Goal: Task Accomplishment & Management: Manage account settings

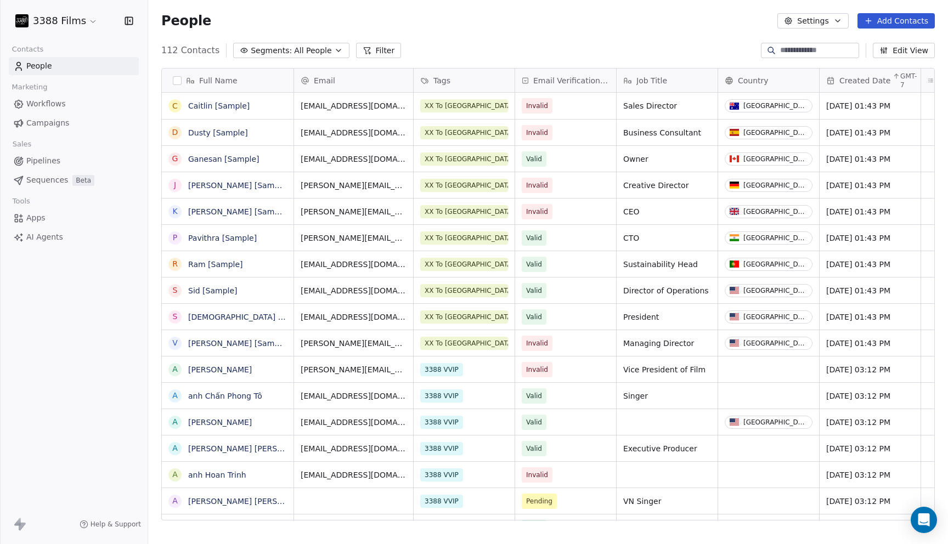
scroll to position [479, 800]
click at [73, 15] on html "3388 Films Contacts People Marketing Workflows Campaigns Sales Pipelines Sequen…" at bounding box center [474, 272] width 948 height 544
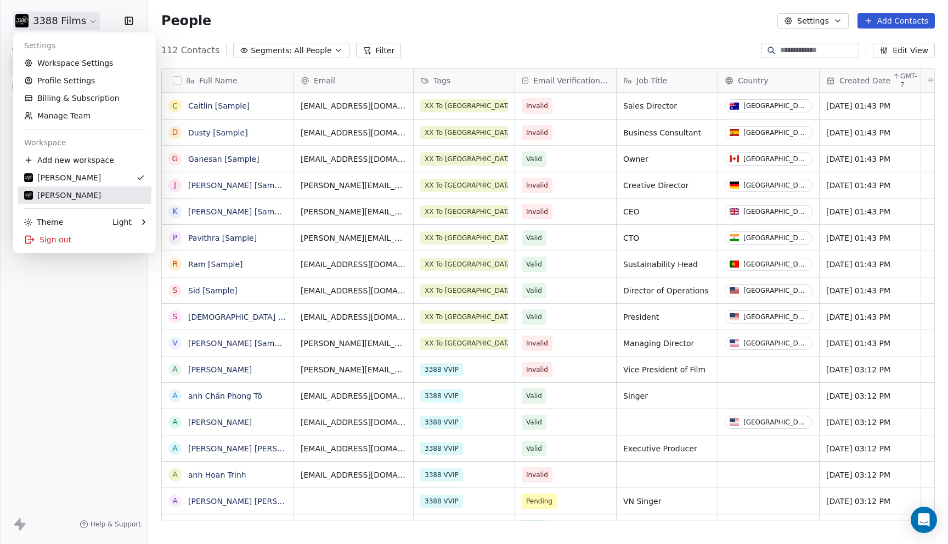
click at [81, 189] on link "[PERSON_NAME]" at bounding box center [85, 196] width 134 height 18
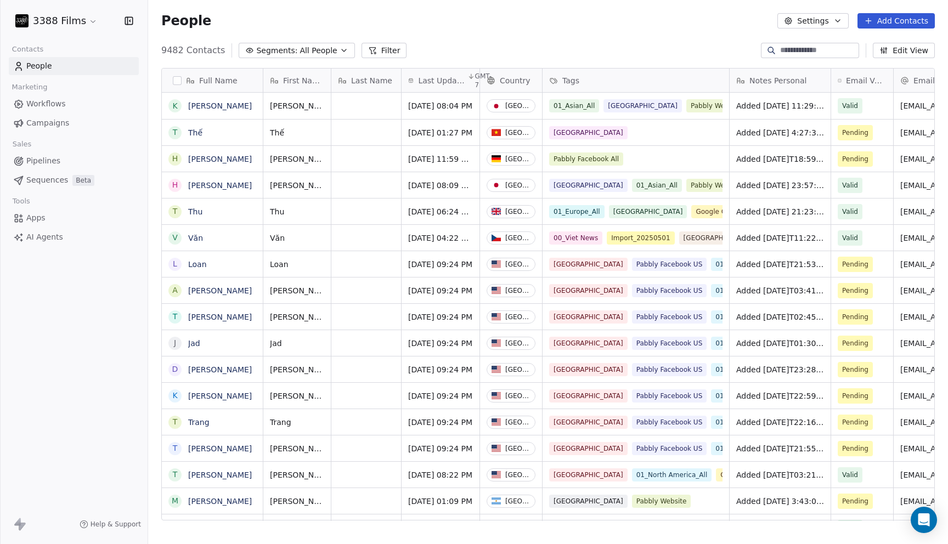
scroll to position [479, 800]
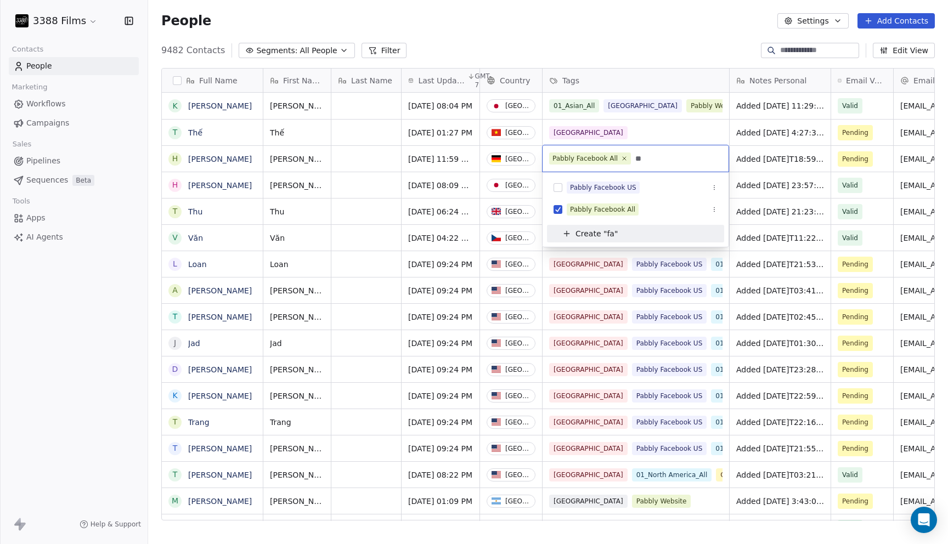
type input "*"
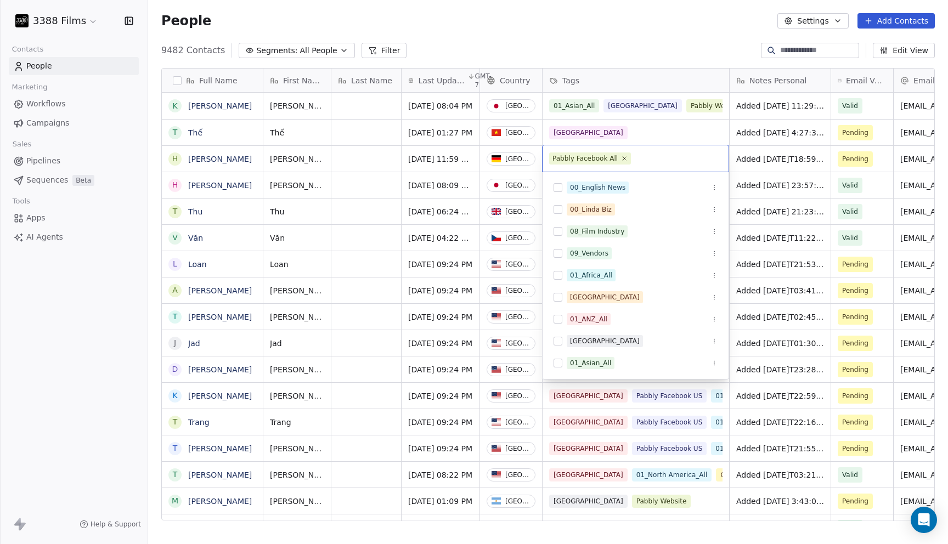
type input "*"
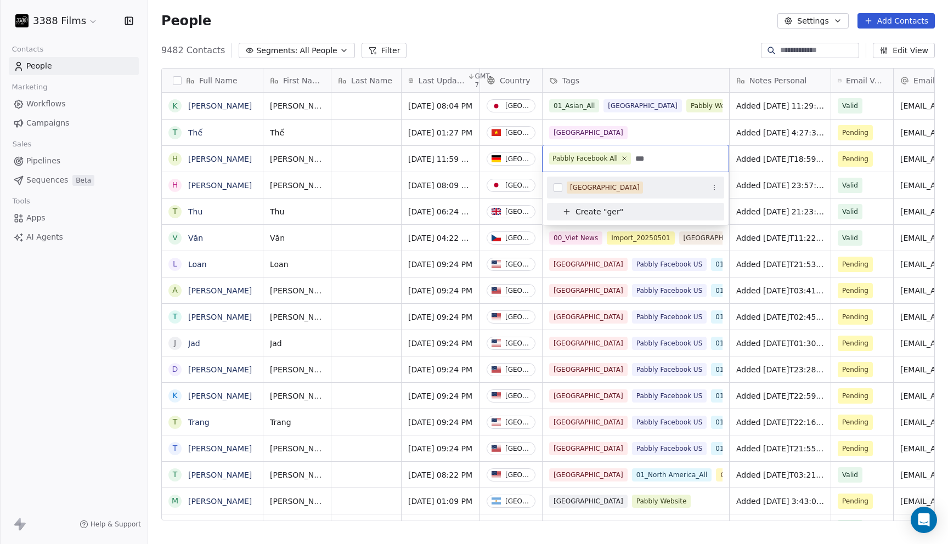
type input "***"
click at [642, 183] on div "[GEOGRAPHIC_DATA]" at bounding box center [642, 188] width 151 height 12
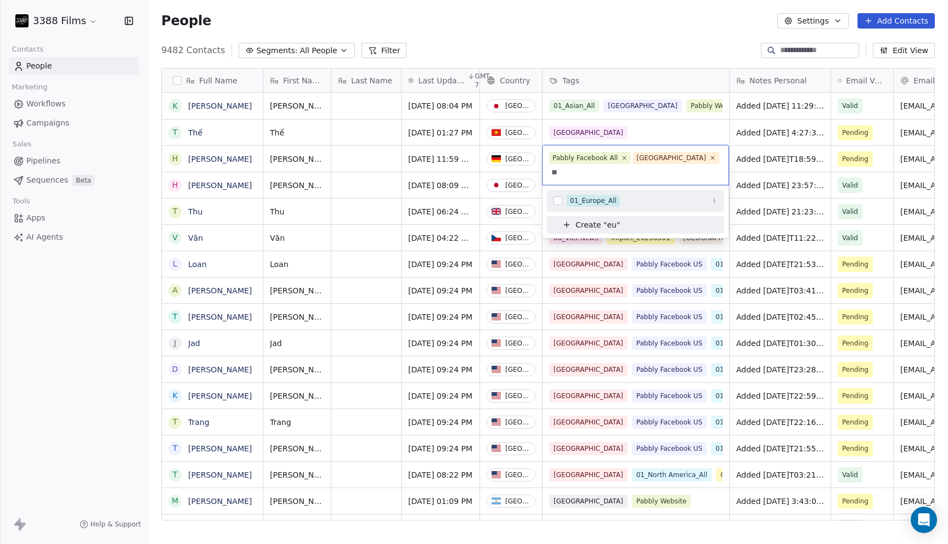
type input "**"
click at [597, 196] on div "01_Europe_All" at bounding box center [593, 201] width 47 height 10
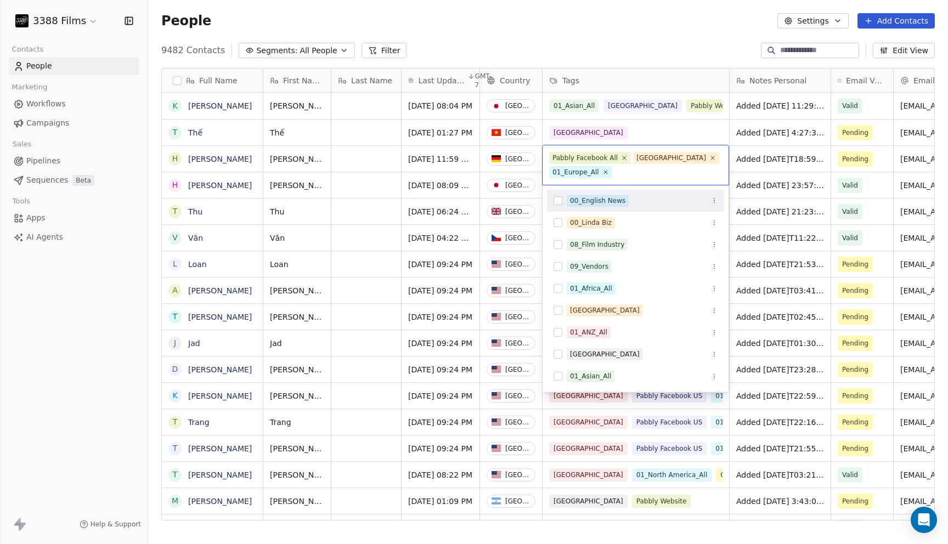
click at [669, 43] on html "3388 Films Contacts People Marketing Workflows Campaigns Sales Pipelines Sequen…" at bounding box center [474, 272] width 948 height 544
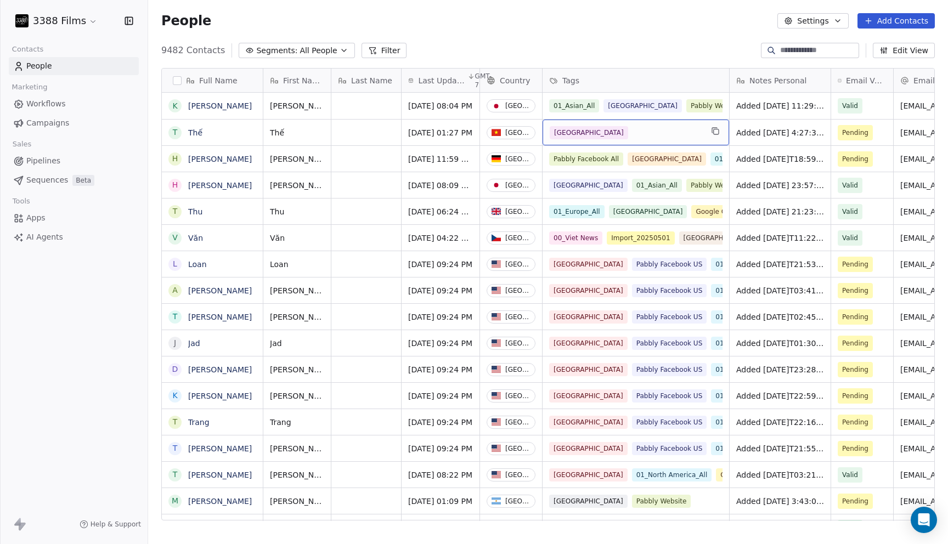
click at [668, 129] on div "[GEOGRAPHIC_DATA]" at bounding box center [626, 132] width 153 height 13
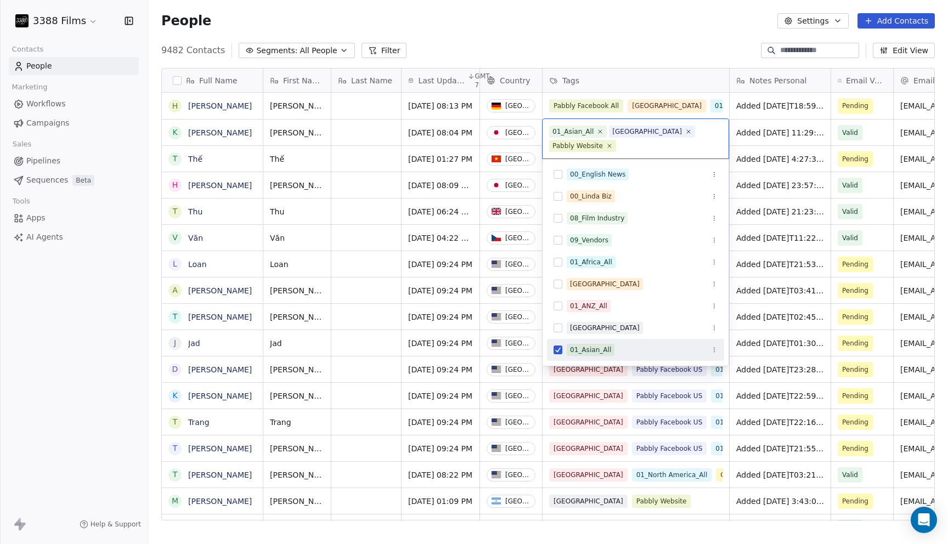
click at [664, 44] on html "3388 Films Contacts People Marketing Workflows Campaigns Sales Pipelines Sequen…" at bounding box center [474, 272] width 948 height 544
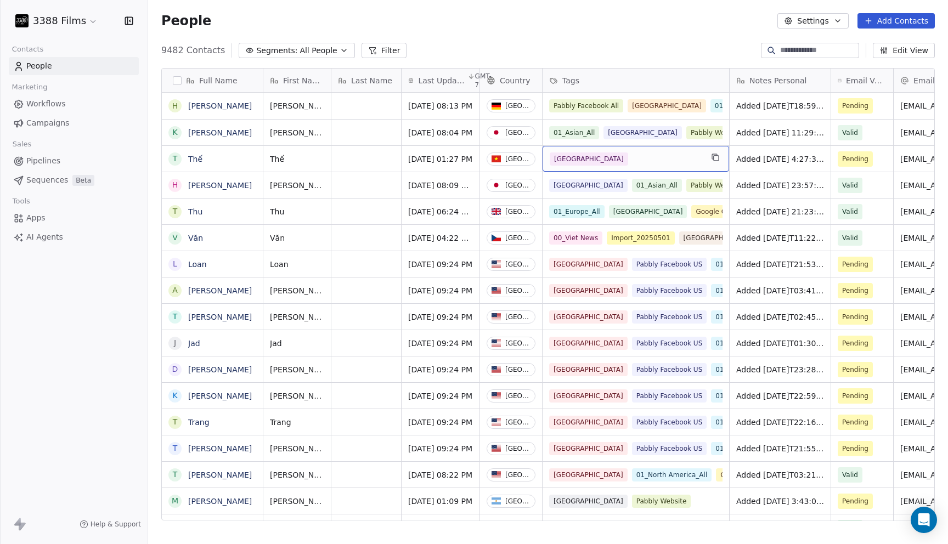
click at [645, 157] on div "[GEOGRAPHIC_DATA]" at bounding box center [626, 159] width 153 height 13
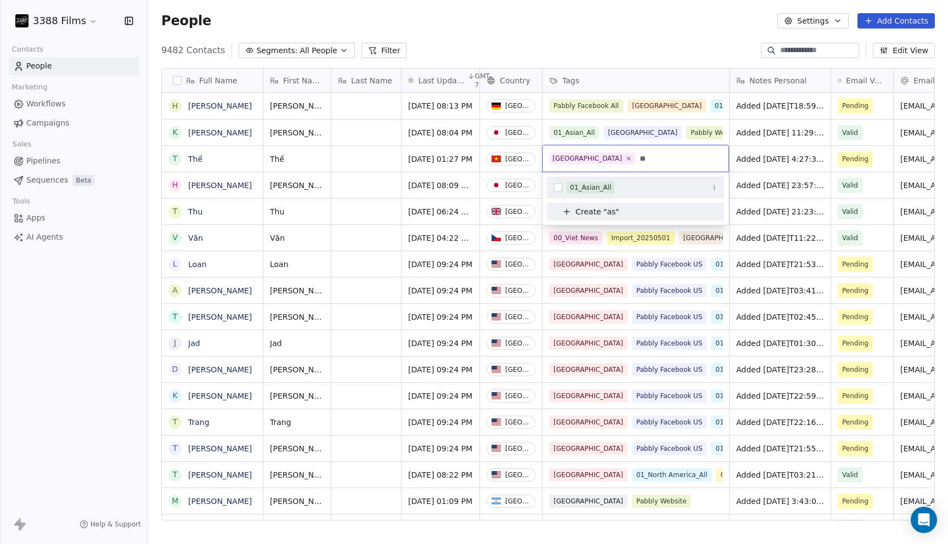
type input "**"
click at [633, 187] on div "01_Asian_All" at bounding box center [642, 188] width 151 height 12
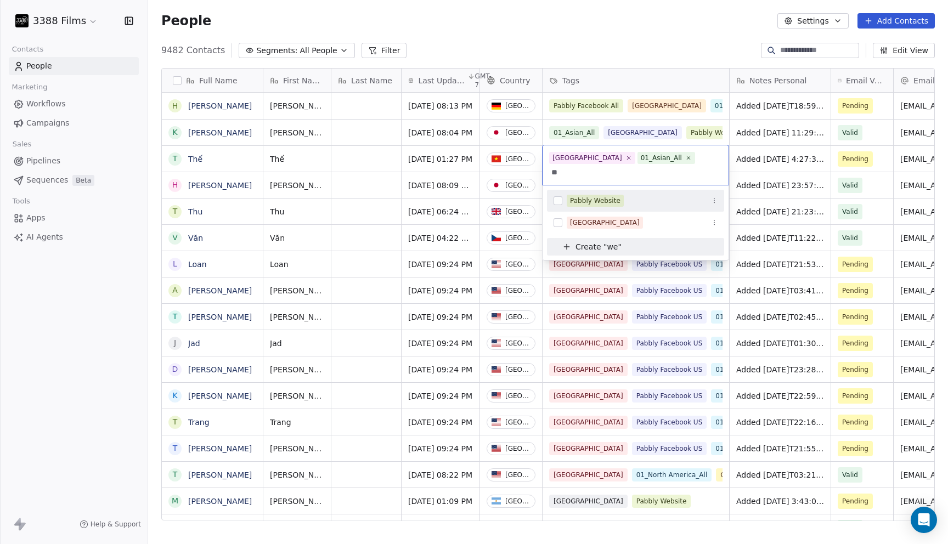
type input "**"
click at [629, 195] on div "Pabbly Website" at bounding box center [642, 201] width 151 height 12
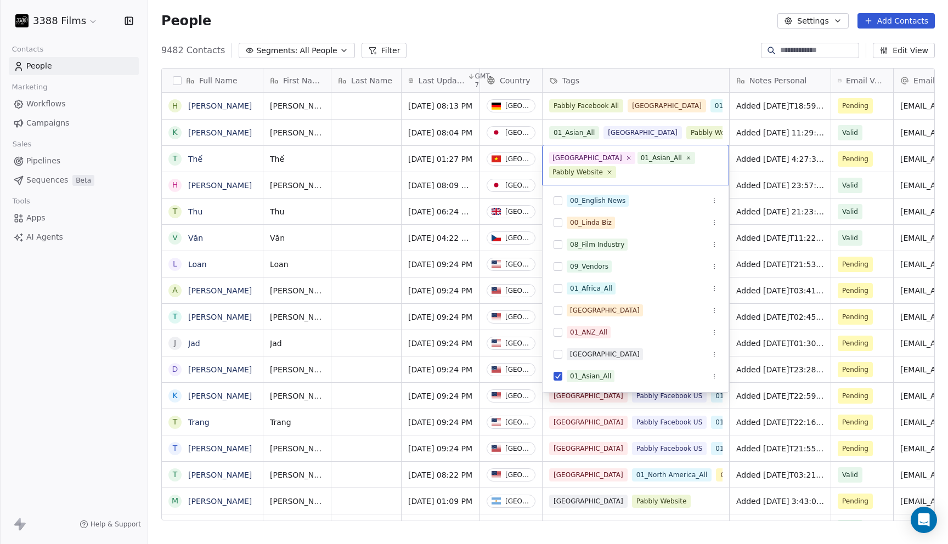
click at [675, 36] on html "3388 Films Contacts People Marketing Workflows Campaigns Sales Pipelines Sequen…" at bounding box center [474, 272] width 948 height 544
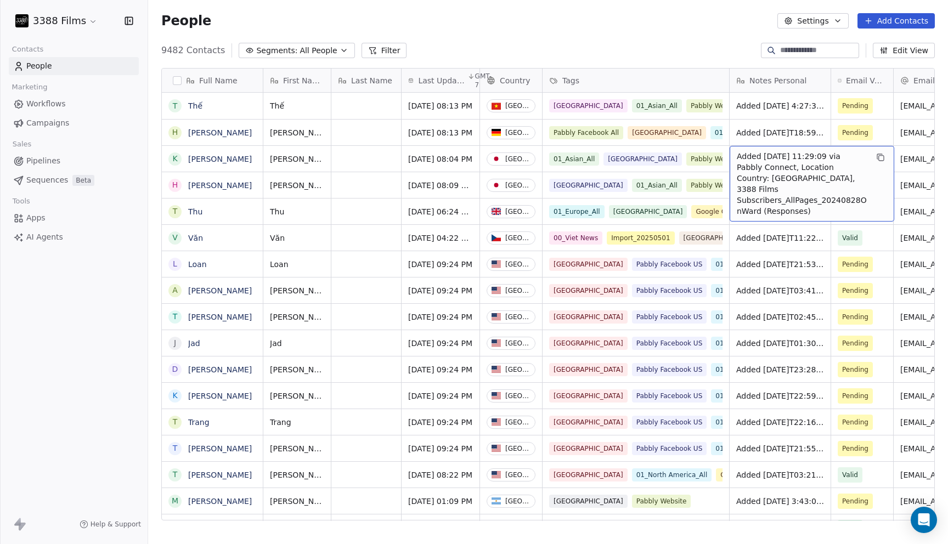
click at [612, 25] on div "People Settings Add Contacts" at bounding box center [548, 20] width 774 height 15
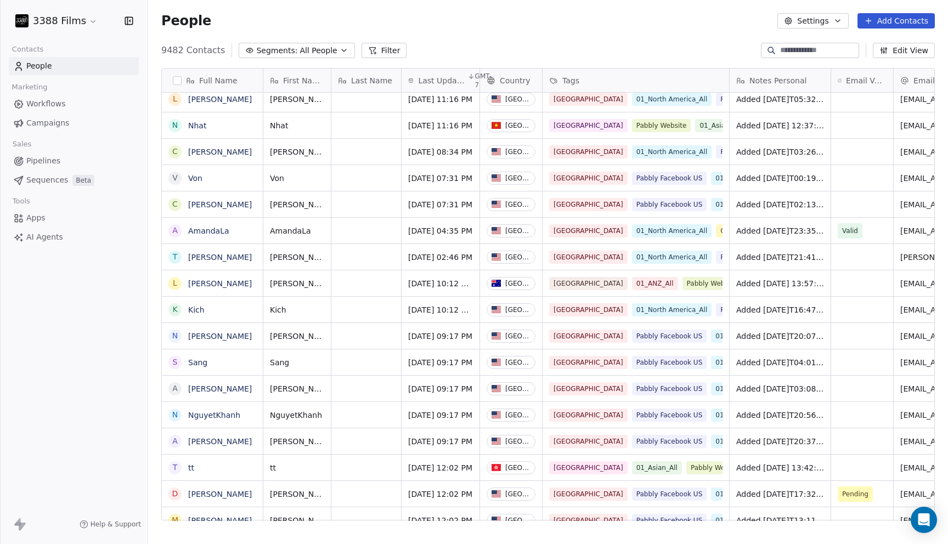
scroll to position [0, 0]
